Goal: Task Accomplishment & Management: Manage account settings

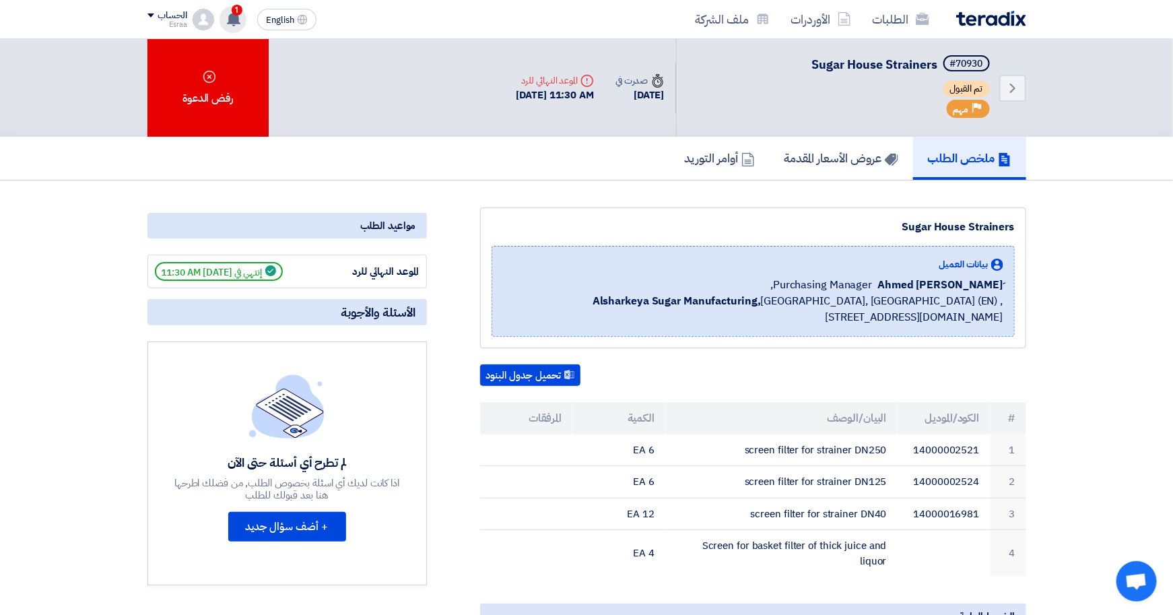
click at [232, 19] on use at bounding box center [233, 18] width 13 height 15
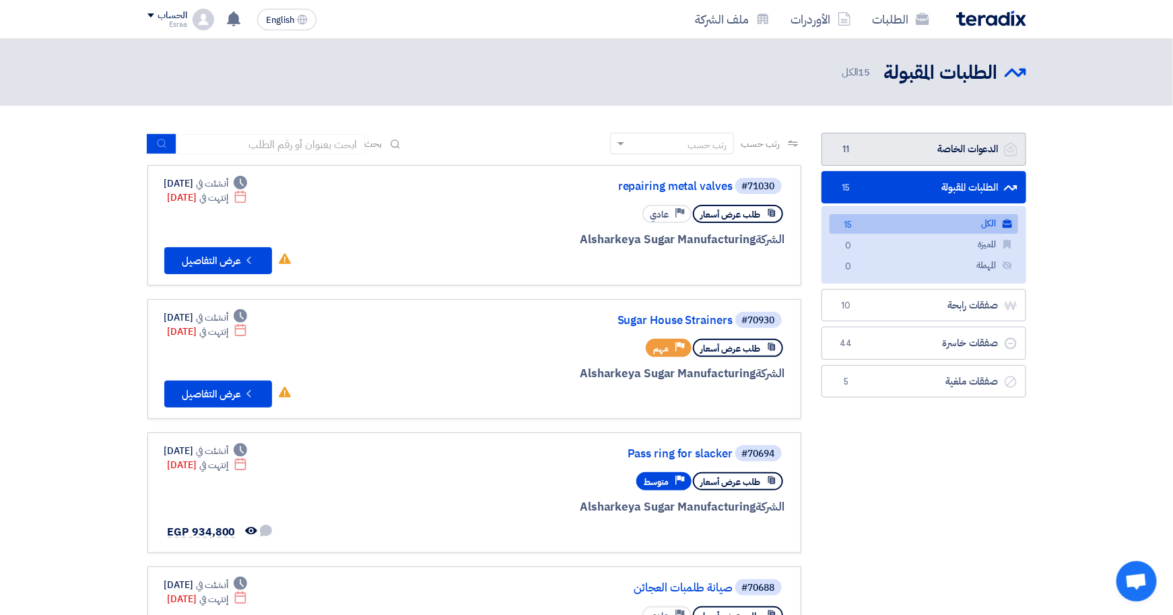
click at [911, 147] on link "الدعوات الخاصة الدعوات الخاصة 11" at bounding box center [923, 149] width 205 height 33
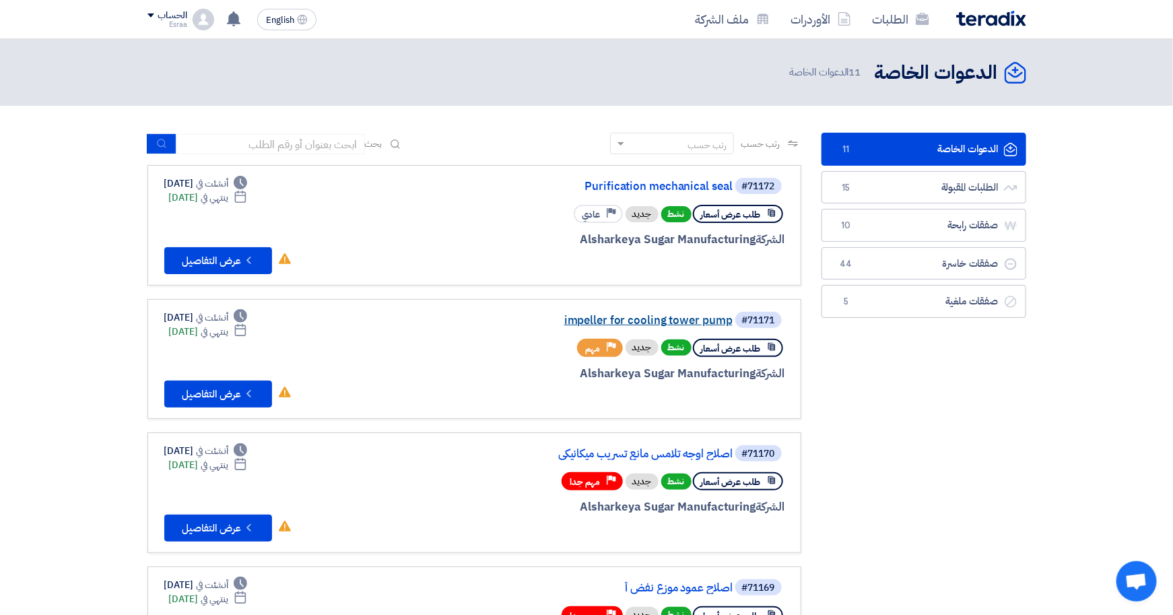
click at [691, 315] on link "impeller for cooling tower pump" at bounding box center [597, 320] width 269 height 12
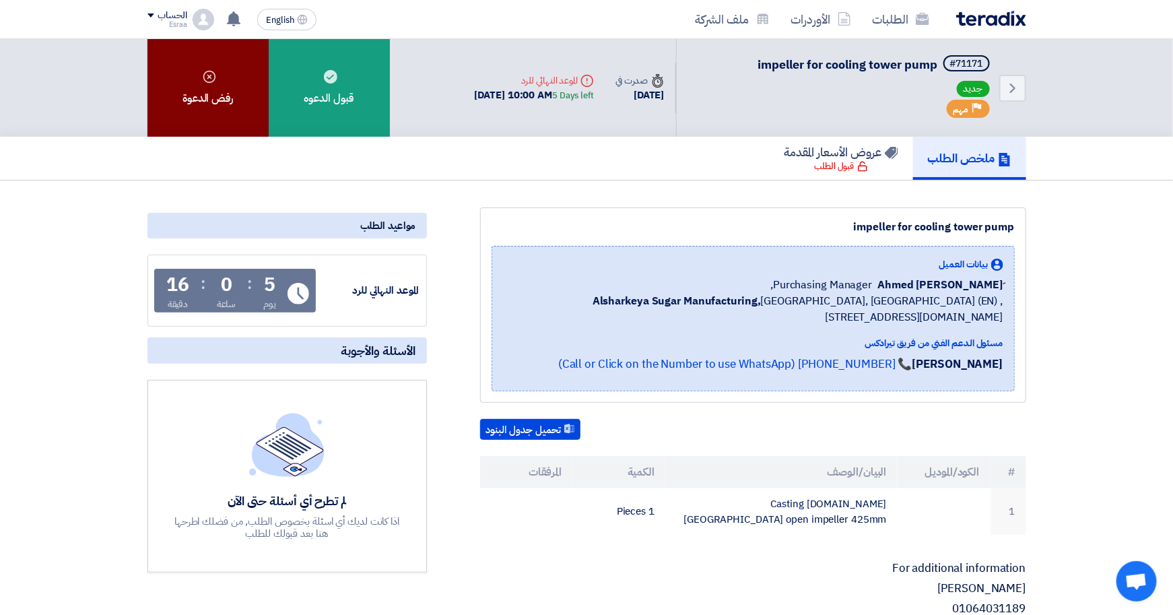
click at [222, 96] on div "رفض الدعوة" at bounding box center [207, 88] width 121 height 98
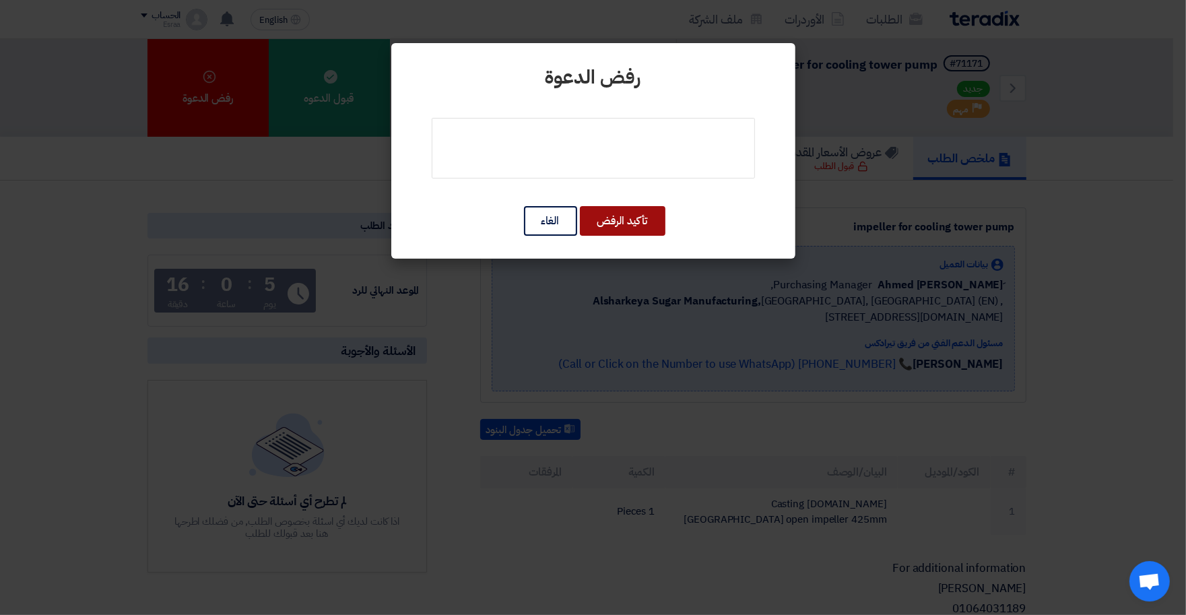
click at [619, 219] on button "تأكيد الرفض" at bounding box center [622, 221] width 85 height 30
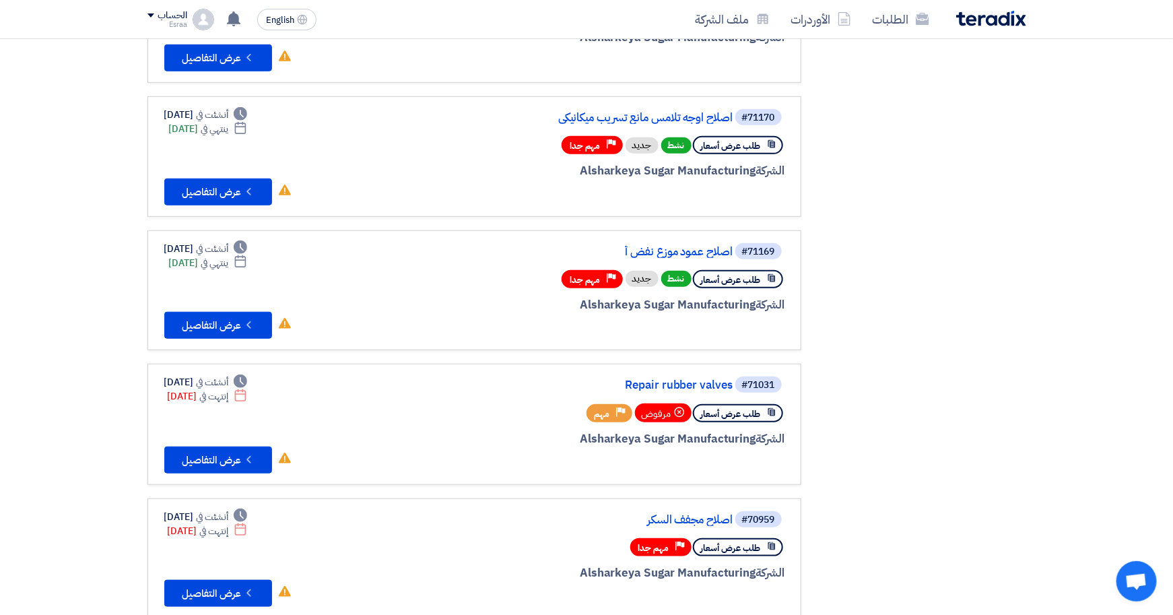
scroll to position [252, 0]
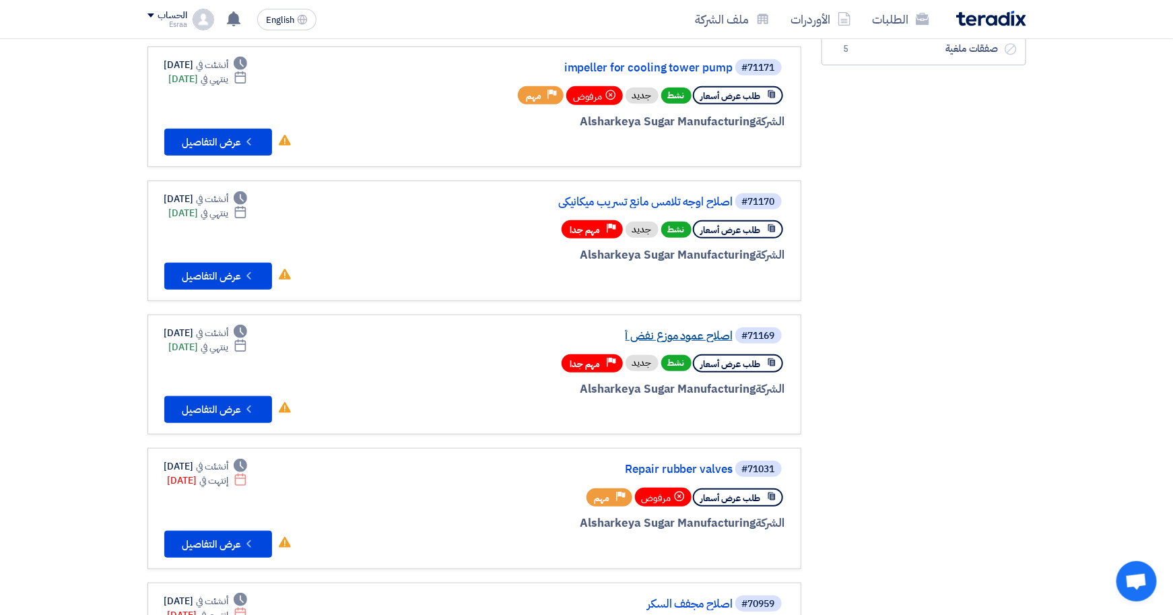
click at [671, 330] on link "اصلاح عمود موزع نفض أ" at bounding box center [597, 336] width 269 height 12
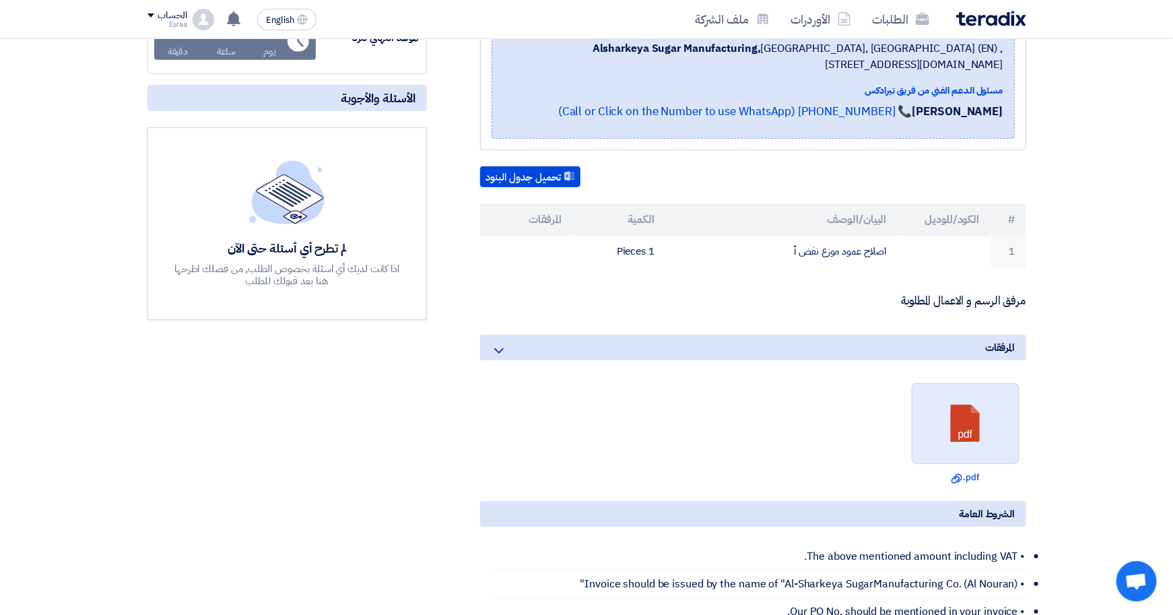
click at [951, 444] on link at bounding box center [966, 424] width 108 height 81
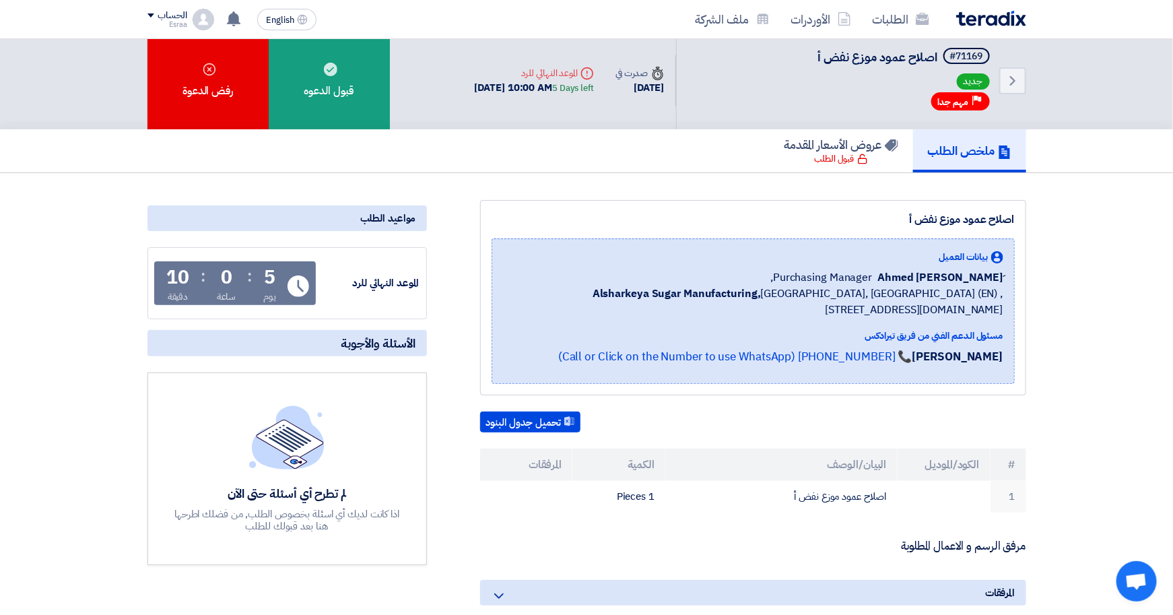
scroll to position [0, 0]
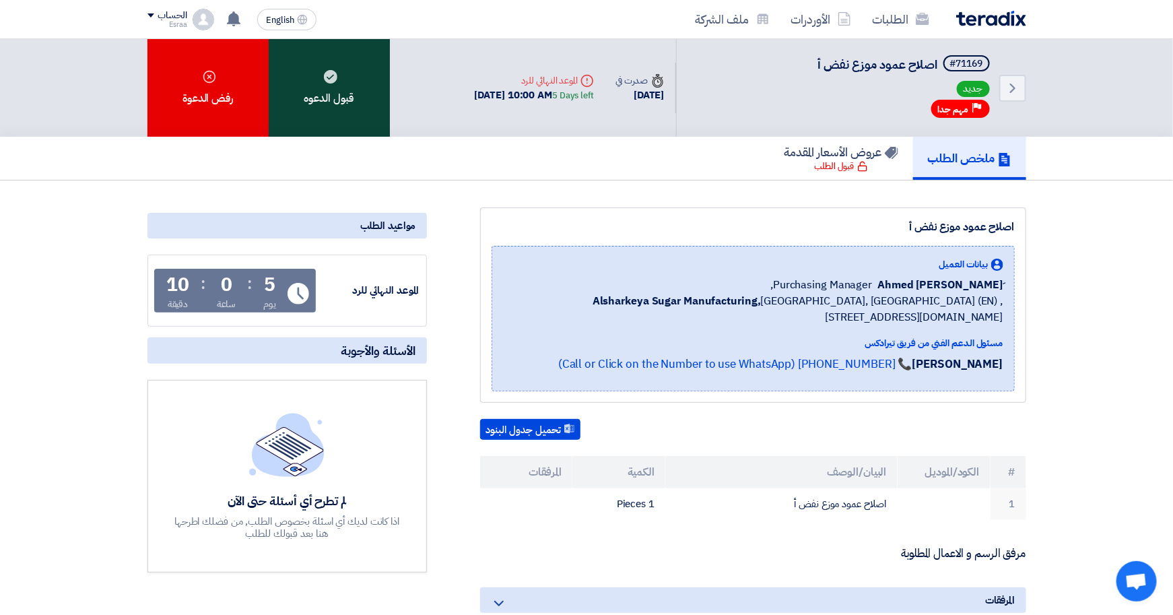
click at [341, 92] on div "قبول الدعوه" at bounding box center [329, 88] width 121 height 98
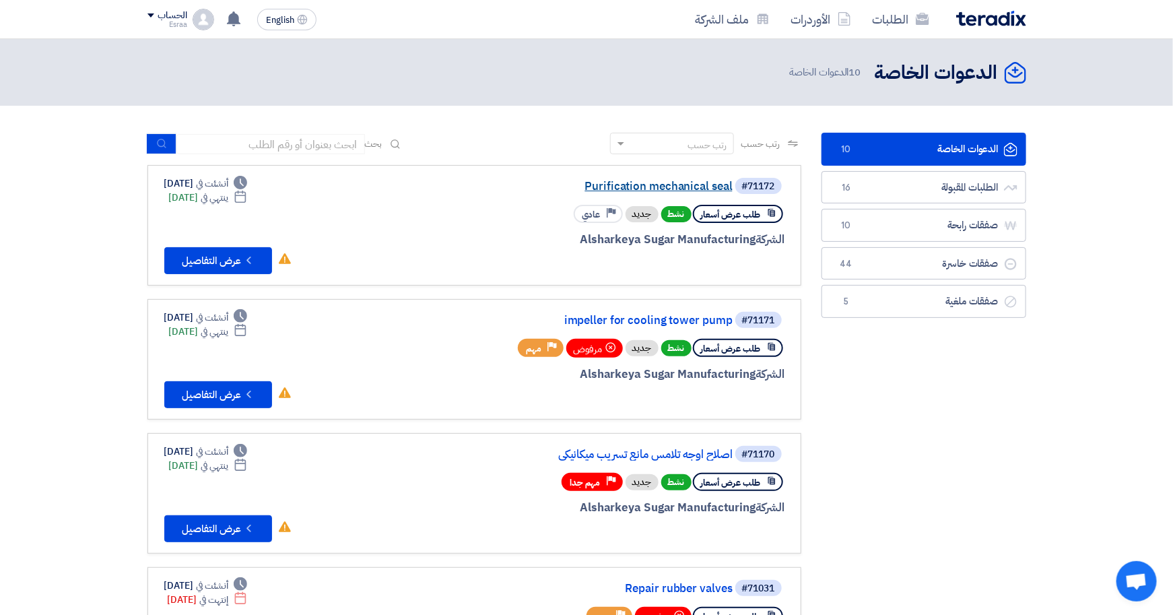
click at [671, 180] on link "Purification mechanical seal" at bounding box center [597, 186] width 269 height 12
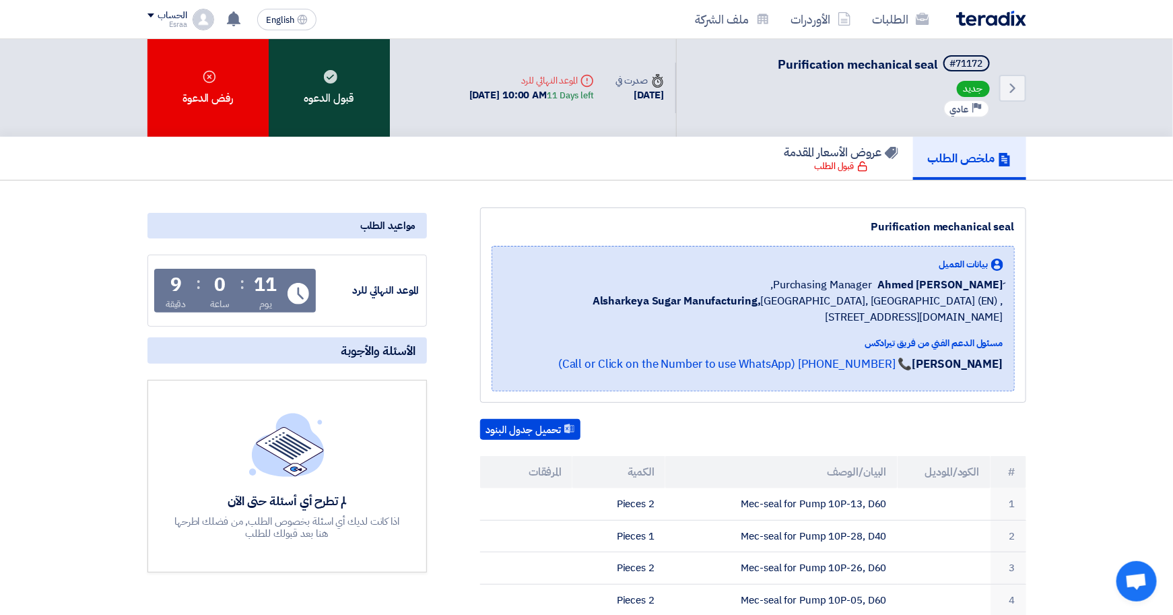
click at [337, 104] on div "قبول الدعوه" at bounding box center [329, 88] width 121 height 98
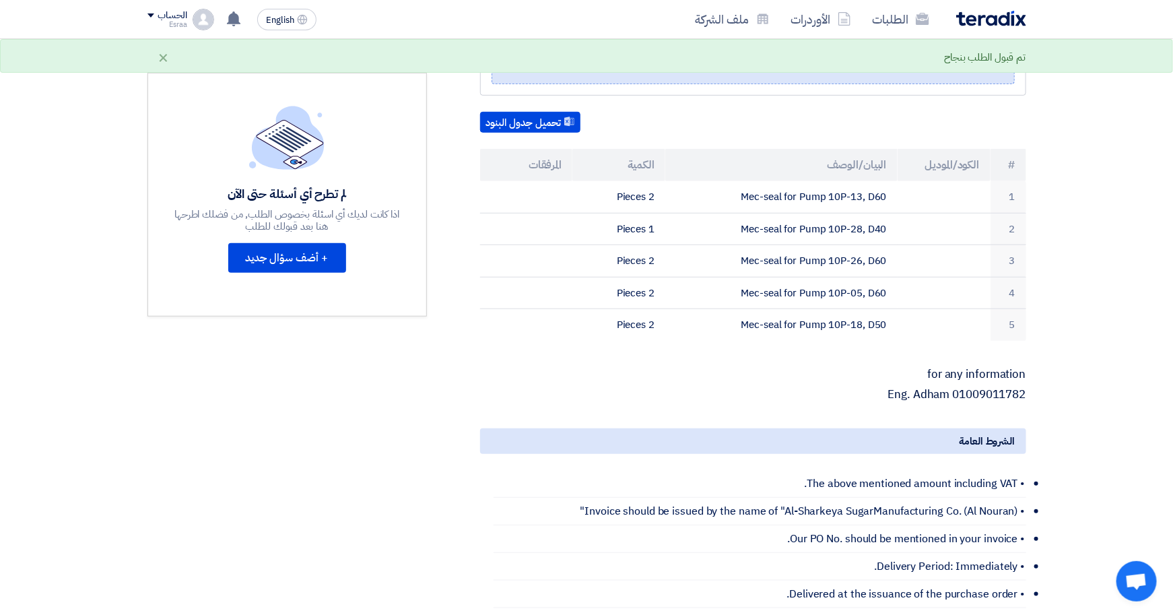
scroll to position [337, 0]
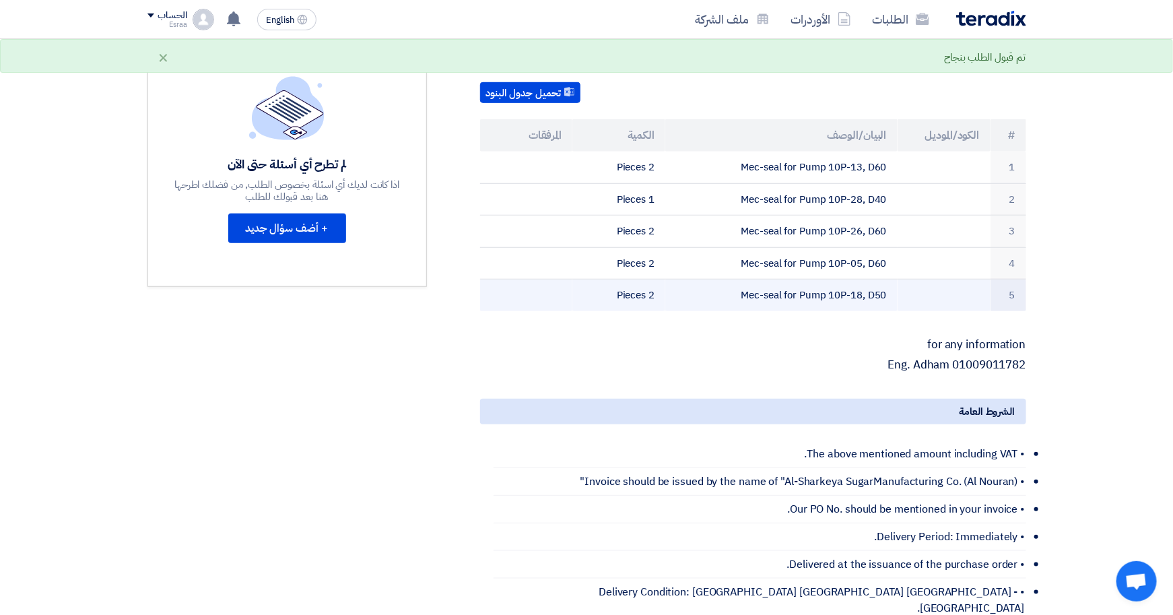
click at [920, 291] on td at bounding box center [943, 295] width 93 height 32
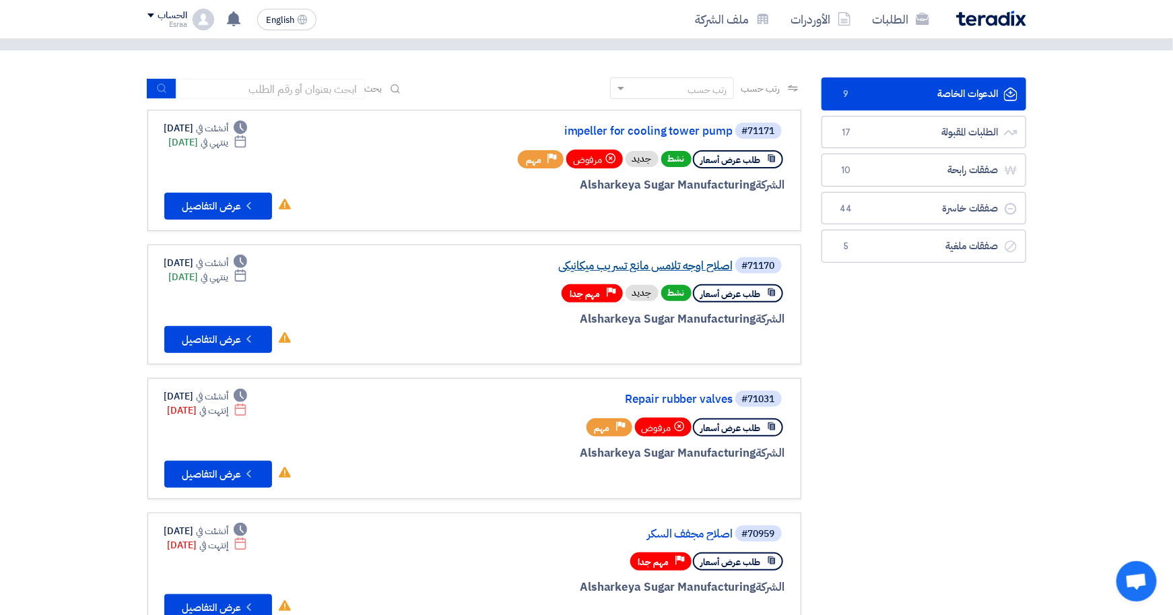
scroll to position [84, 0]
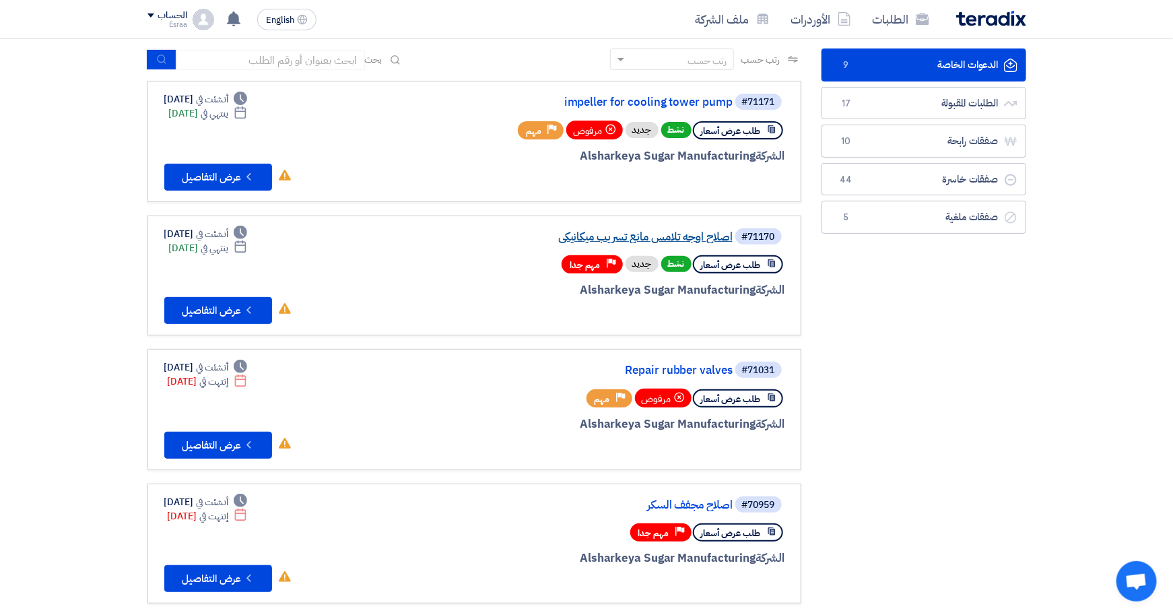
click at [569, 231] on link "اصلاح اوجه تلامس مانع تسريب ميكانيكي" at bounding box center [597, 237] width 269 height 12
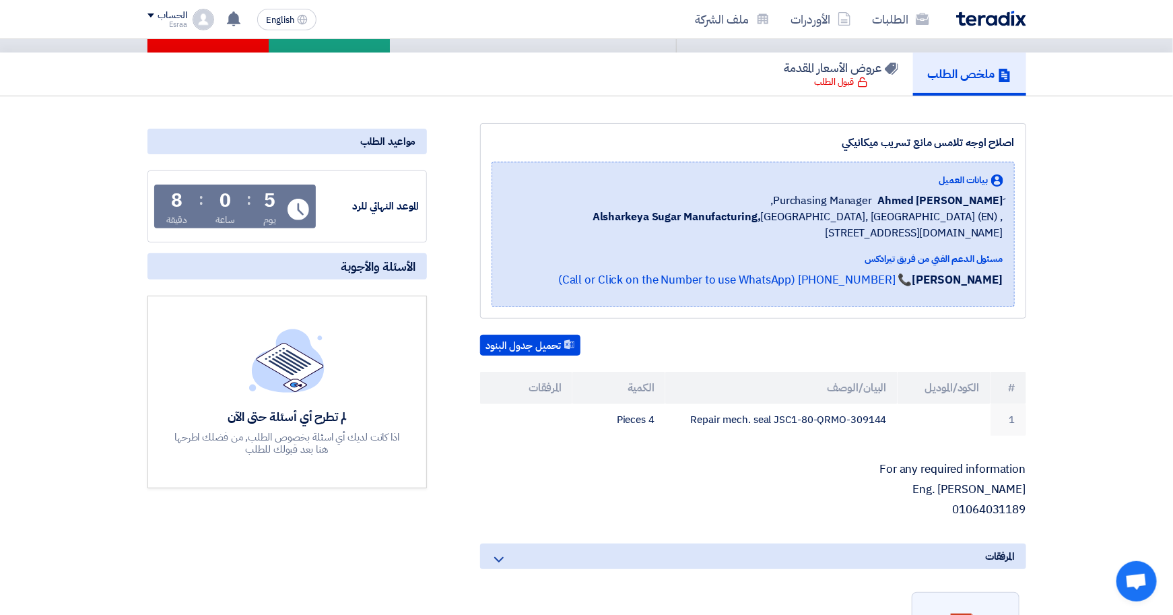
scroll to position [168, 0]
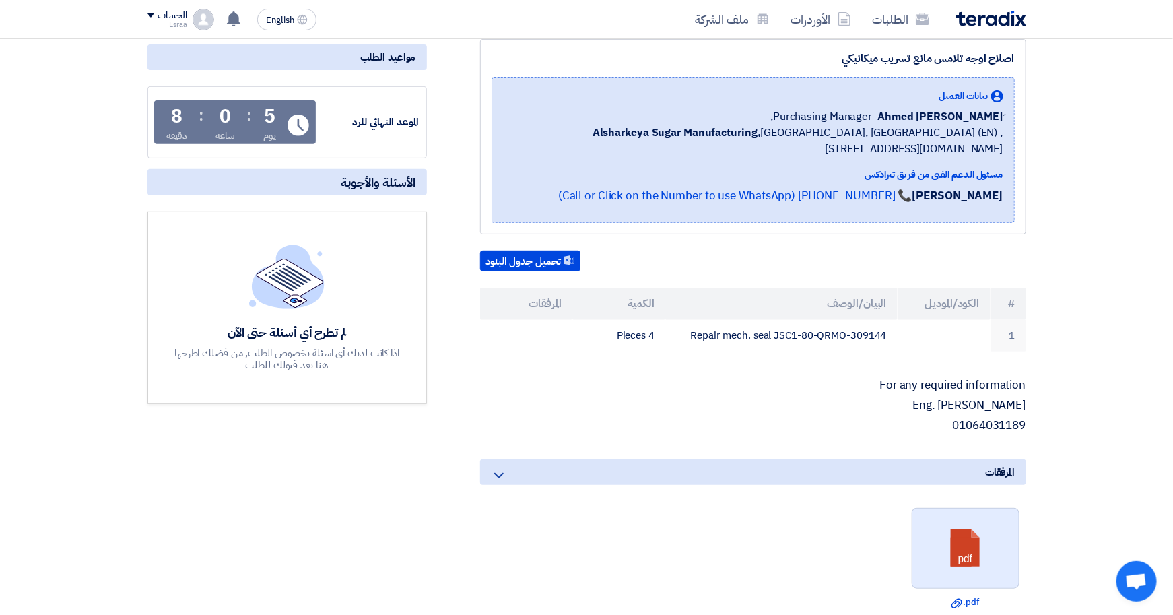
click at [929, 537] on link at bounding box center [966, 548] width 108 height 81
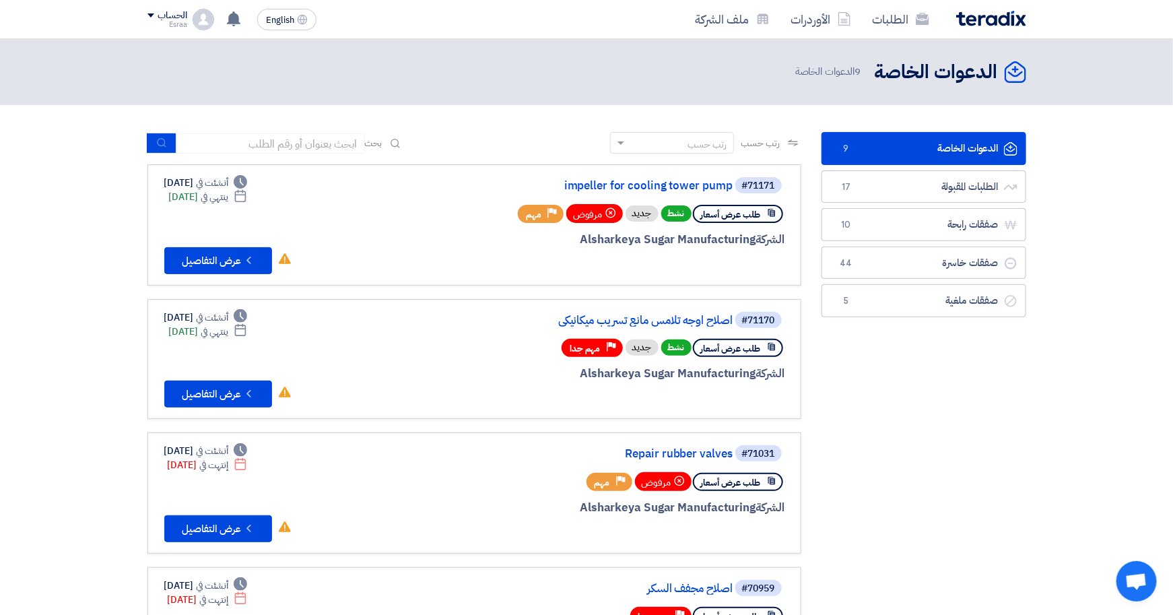
scroll to position [0, 0]
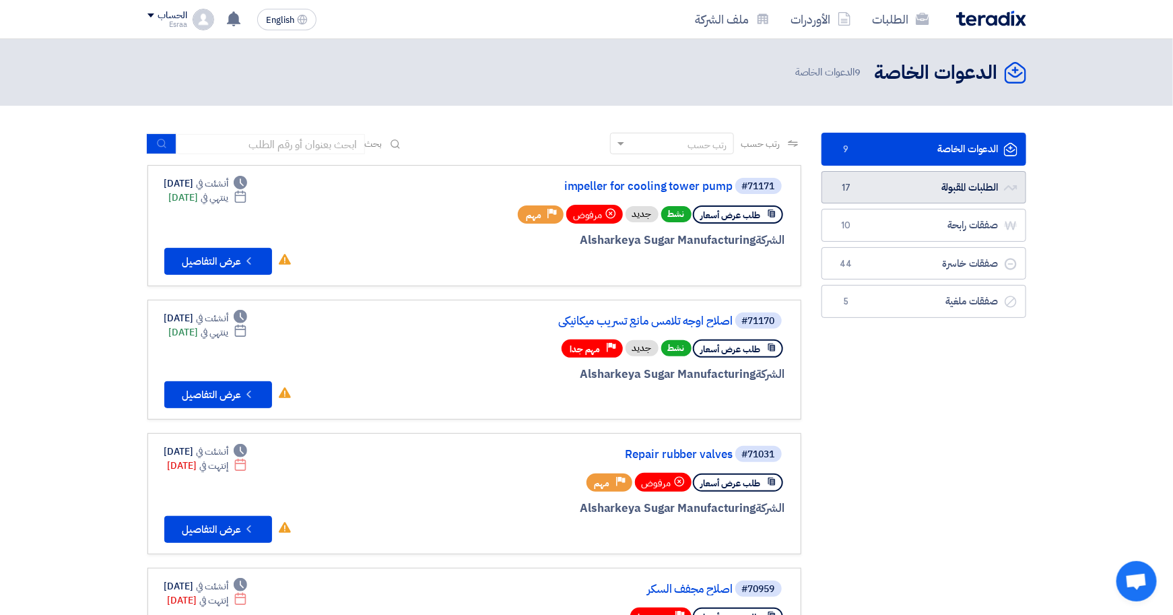
click at [953, 192] on link "الطلبات المقبولة الطلبات المقبولة 17" at bounding box center [923, 187] width 205 height 33
